Goal: Information Seeking & Learning: Find contact information

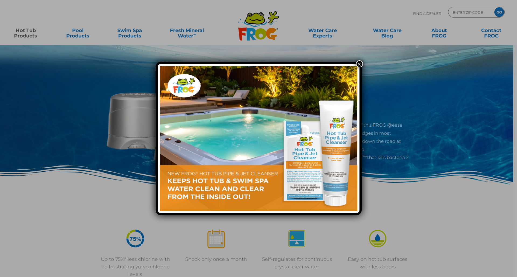
click at [360, 64] on button "×" at bounding box center [359, 63] width 7 height 7
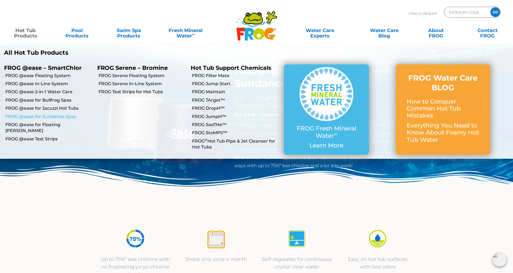
click at [36, 115] on link "FROG @ease for Sundance Spas" at bounding box center [49, 117] width 88 height 6
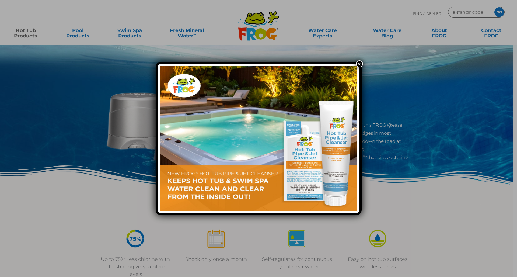
click at [359, 63] on button "×" at bounding box center [359, 63] width 7 height 7
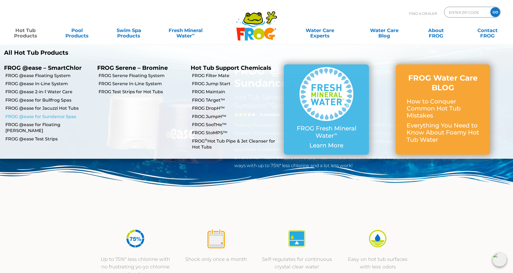
click at [36, 115] on link "FROG @ease for Sundance Spas" at bounding box center [49, 117] width 88 height 6
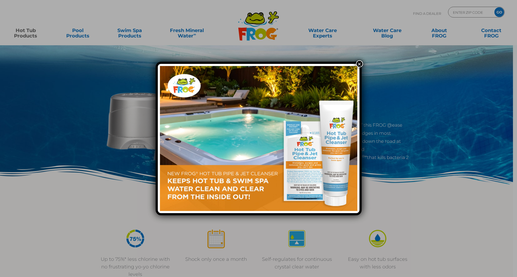
click at [198, 118] on img at bounding box center [258, 138] width 197 height 145
click at [313, 111] on img at bounding box center [258, 138] width 197 height 145
click at [357, 65] on button "×" at bounding box center [359, 63] width 7 height 7
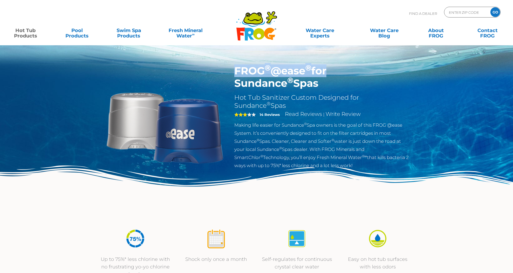
drag, startPoint x: 237, startPoint y: 72, endPoint x: 326, endPoint y: 72, distance: 88.8
click at [326, 72] on h1 "FROG ® @ease ® for Sundance ® Spas" at bounding box center [322, 77] width 176 height 25
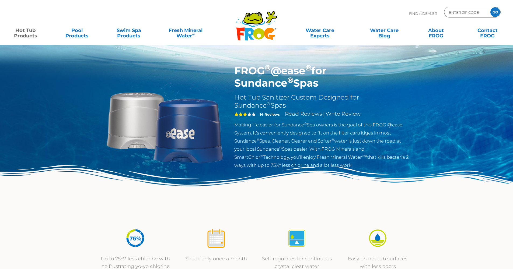
click at [199, 122] on img at bounding box center [164, 126] width 123 height 123
click at [200, 122] on img at bounding box center [164, 126] width 123 height 123
click at [304, 102] on h2 "Hot Tub Sanitizer Custom Designed for Sundance ® Spas" at bounding box center [322, 101] width 176 height 16
click at [303, 103] on h2 "Hot Tub Sanitizer Custom Designed for Sundance ® Spas" at bounding box center [322, 101] width 176 height 16
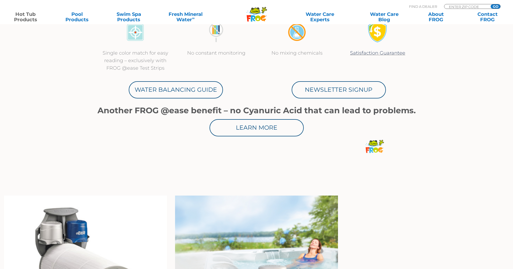
scroll to position [442, 0]
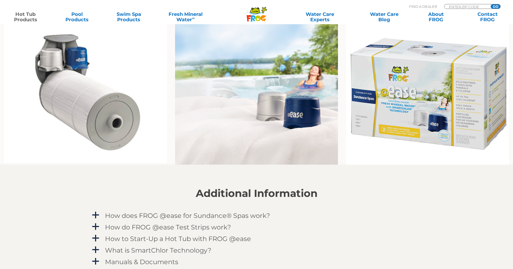
click at [67, 103] on img at bounding box center [85, 92] width 163 height 141
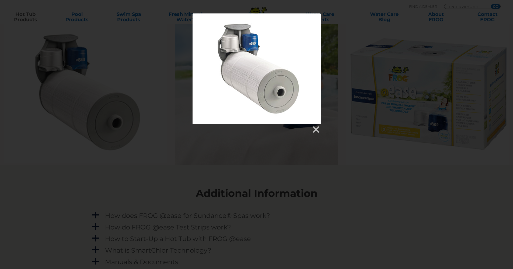
click at [44, 150] on div at bounding box center [256, 58] width 513 height 1000
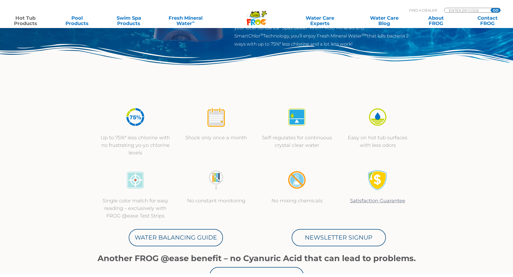
scroll to position [0, 0]
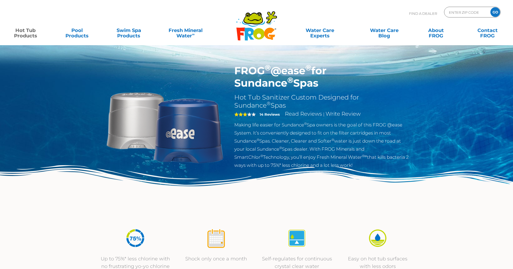
click at [126, 112] on img at bounding box center [164, 126] width 123 height 123
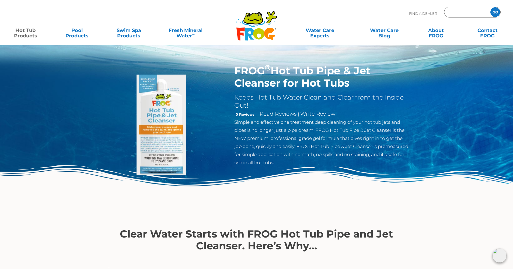
click at [467, 14] on input "Zip Code Form" at bounding box center [466, 12] width 36 height 8
type input "19055"
click at [495, 12] on input "GO" at bounding box center [495, 12] width 10 height 10
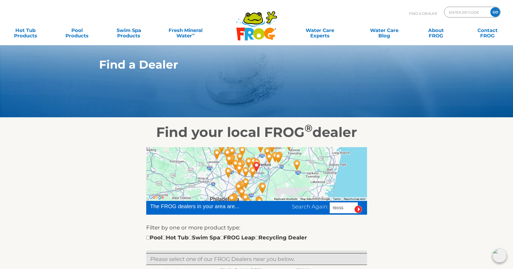
scroll to position [89, 0]
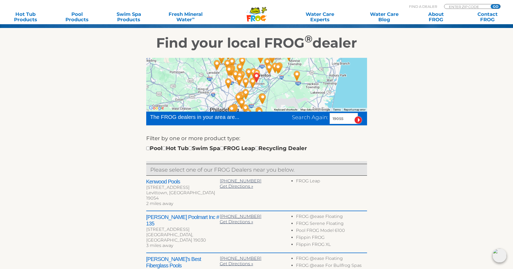
click at [166, 149] on input "checkbox" at bounding box center [163, 148] width 3 height 3
checkbox input "true"
